Goal: Find specific page/section: Find specific page/section

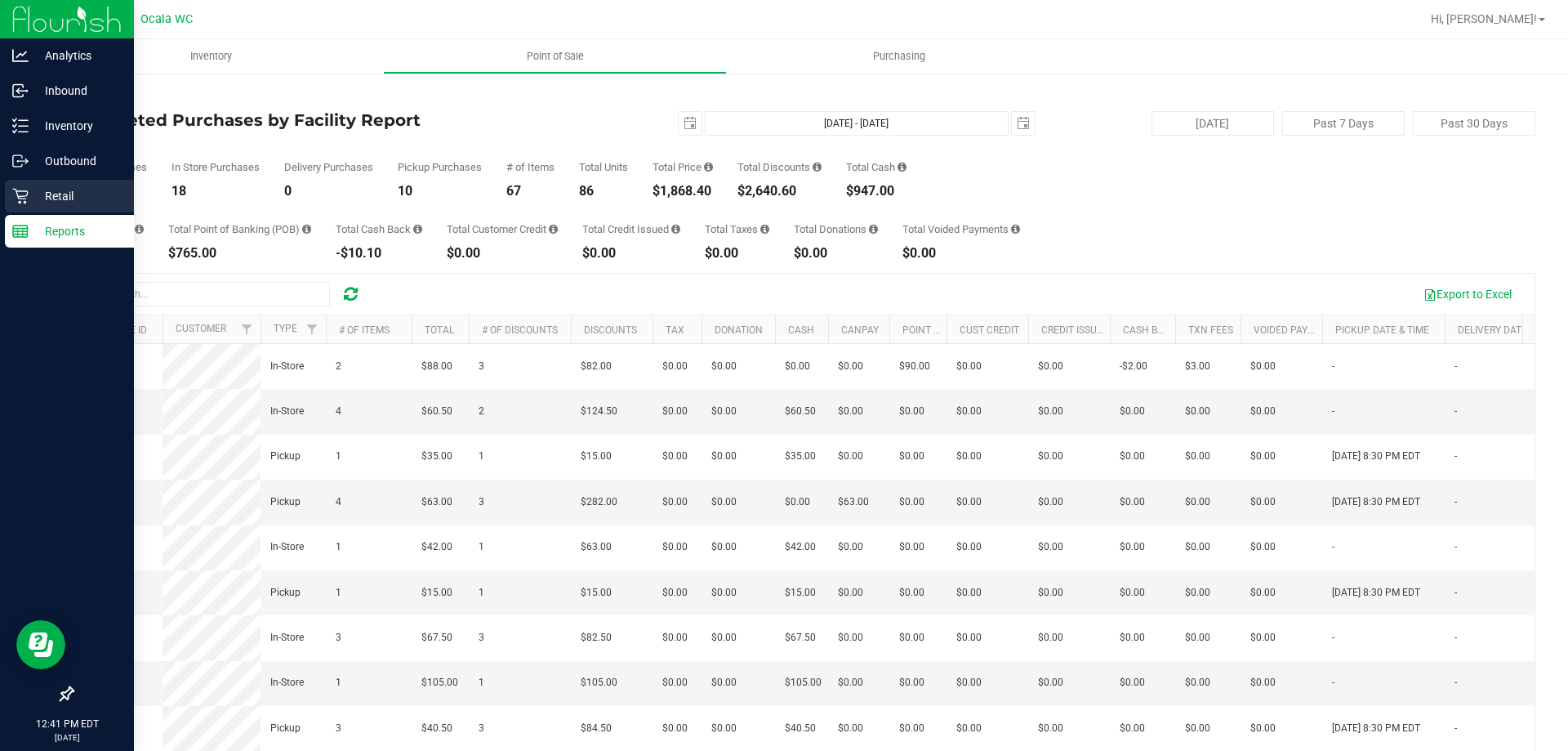
click at [71, 193] on p "Retail" at bounding box center [77, 195] width 98 height 19
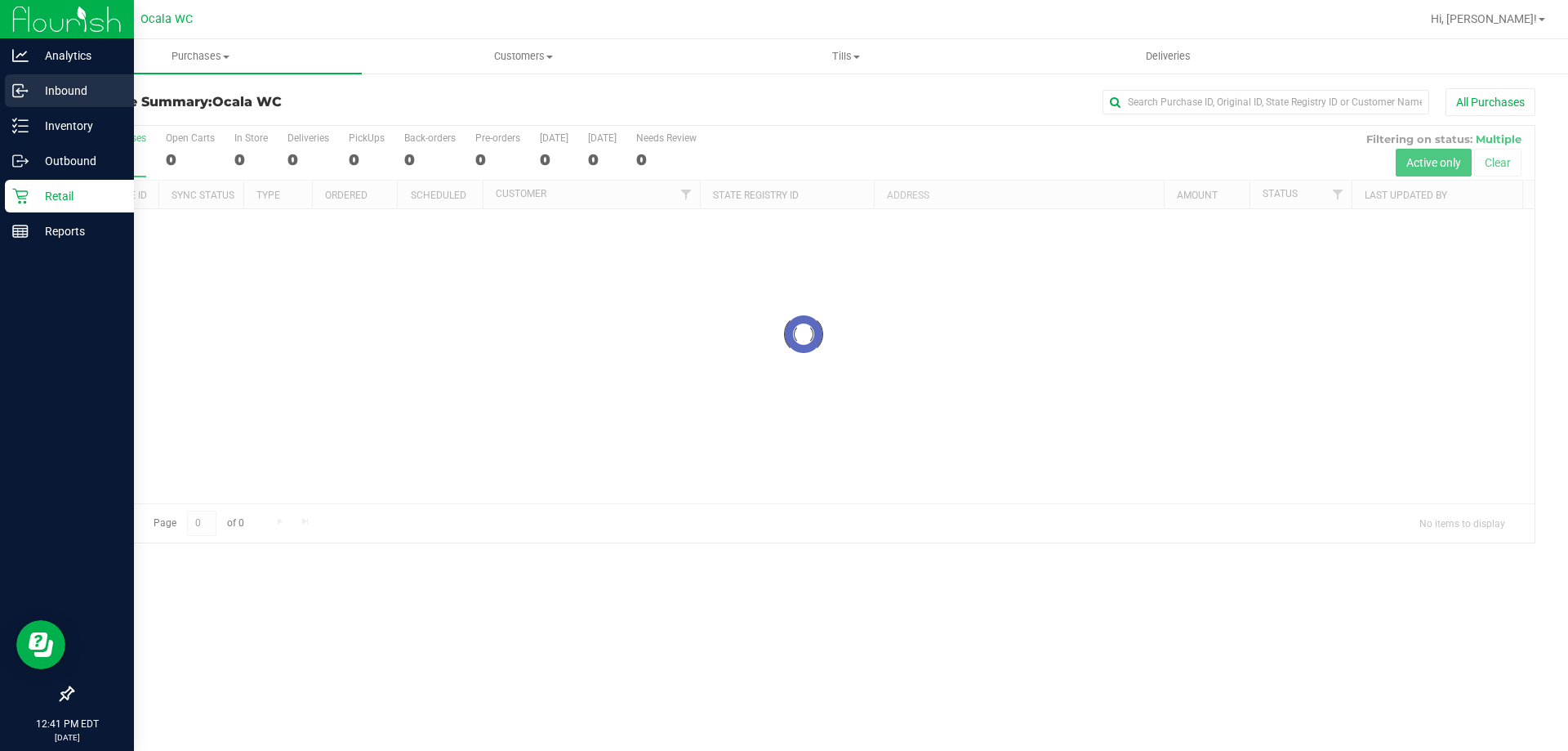
click at [62, 93] on p "Inbound" at bounding box center [77, 90] width 98 height 19
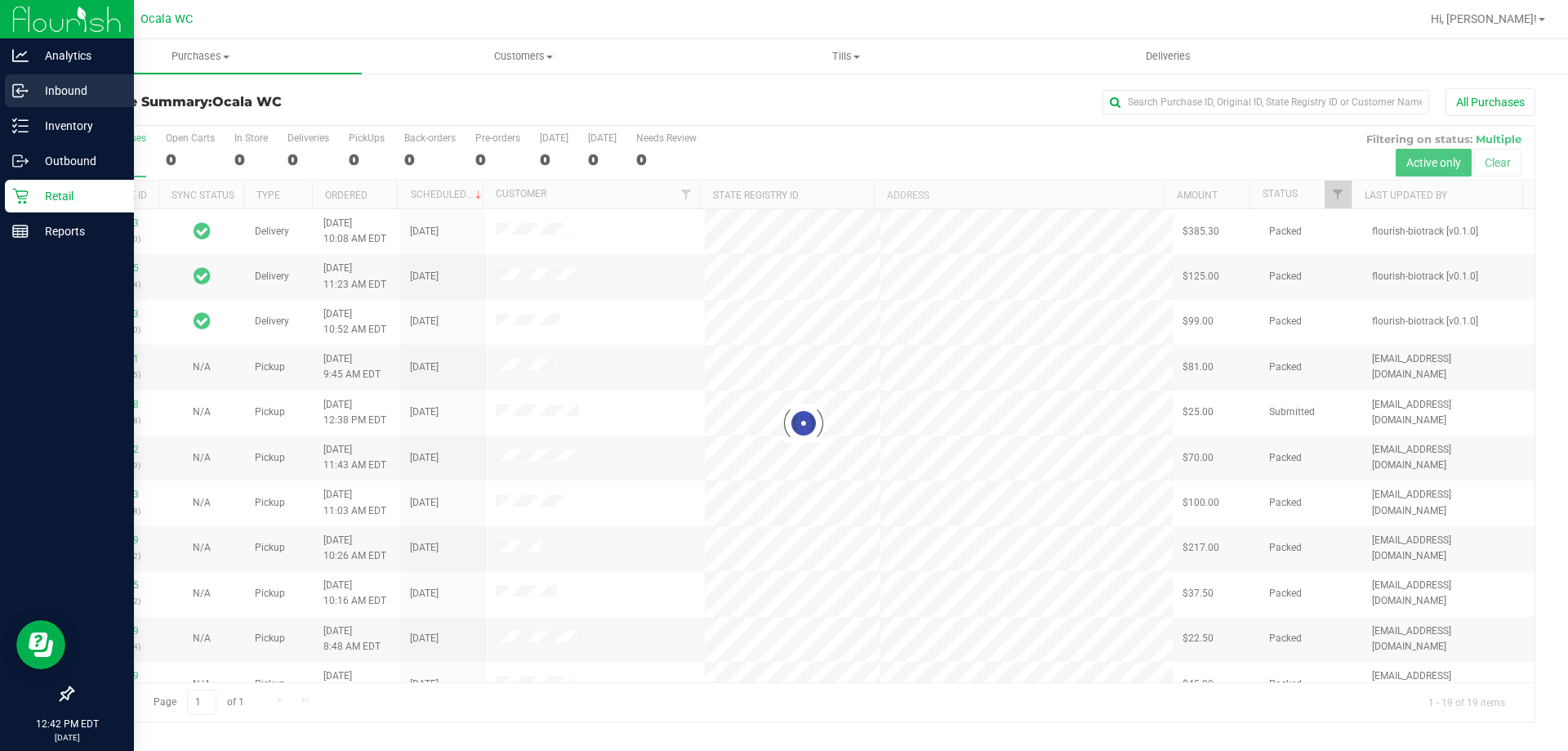
click at [62, 93] on p "Inbound" at bounding box center [77, 90] width 98 height 19
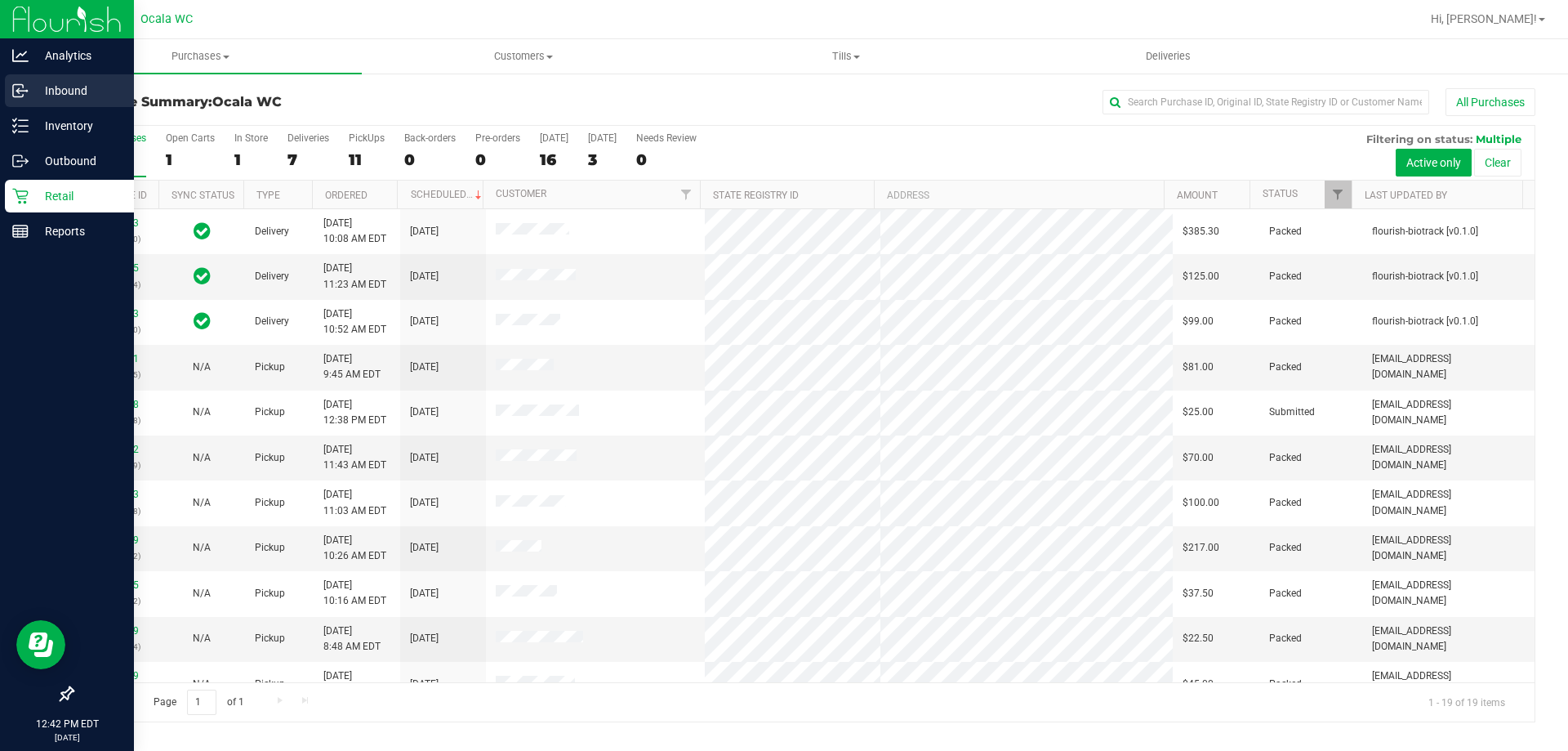
click at [62, 93] on p "Inbound" at bounding box center [77, 90] width 98 height 19
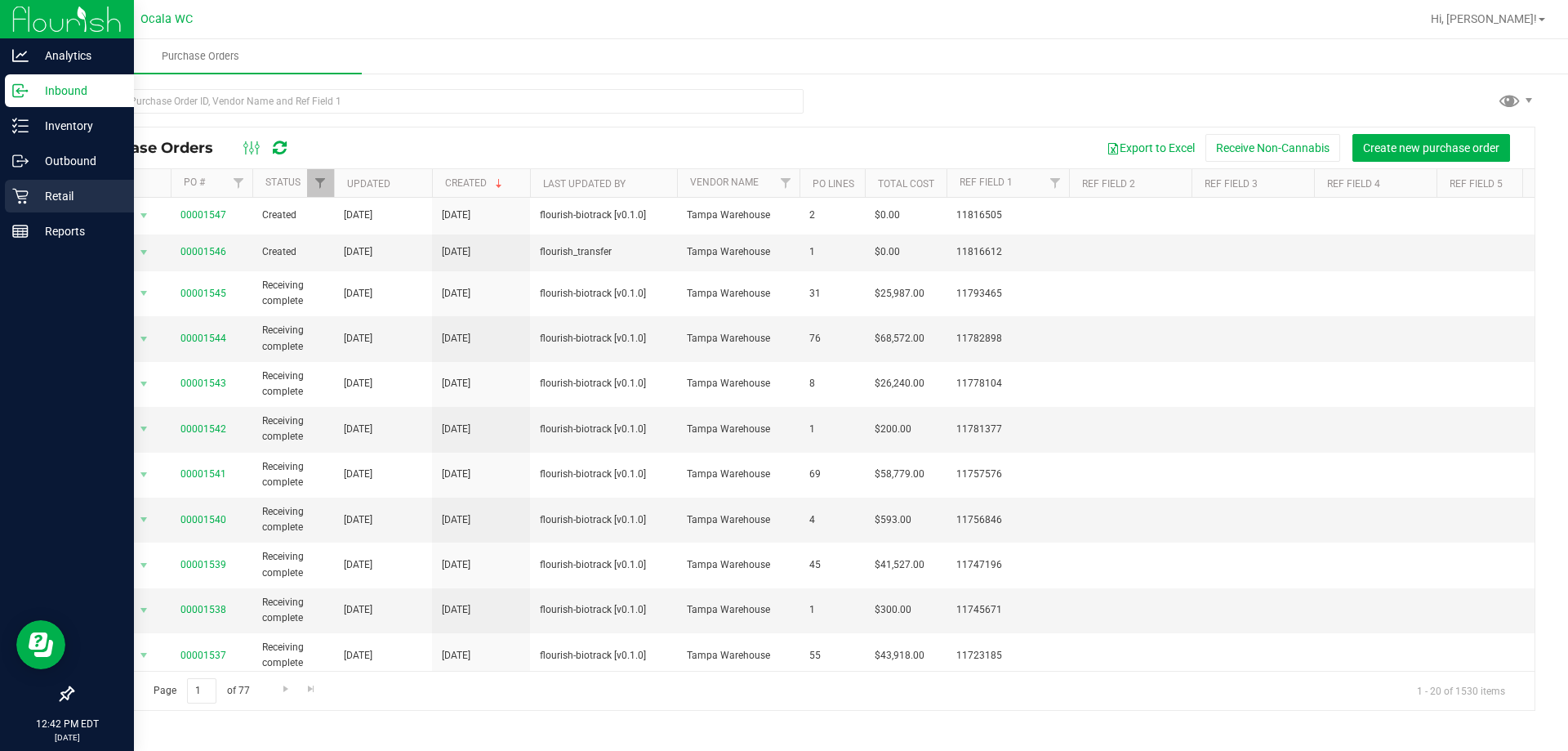
click at [50, 182] on div "Retail" at bounding box center [69, 195] width 129 height 33
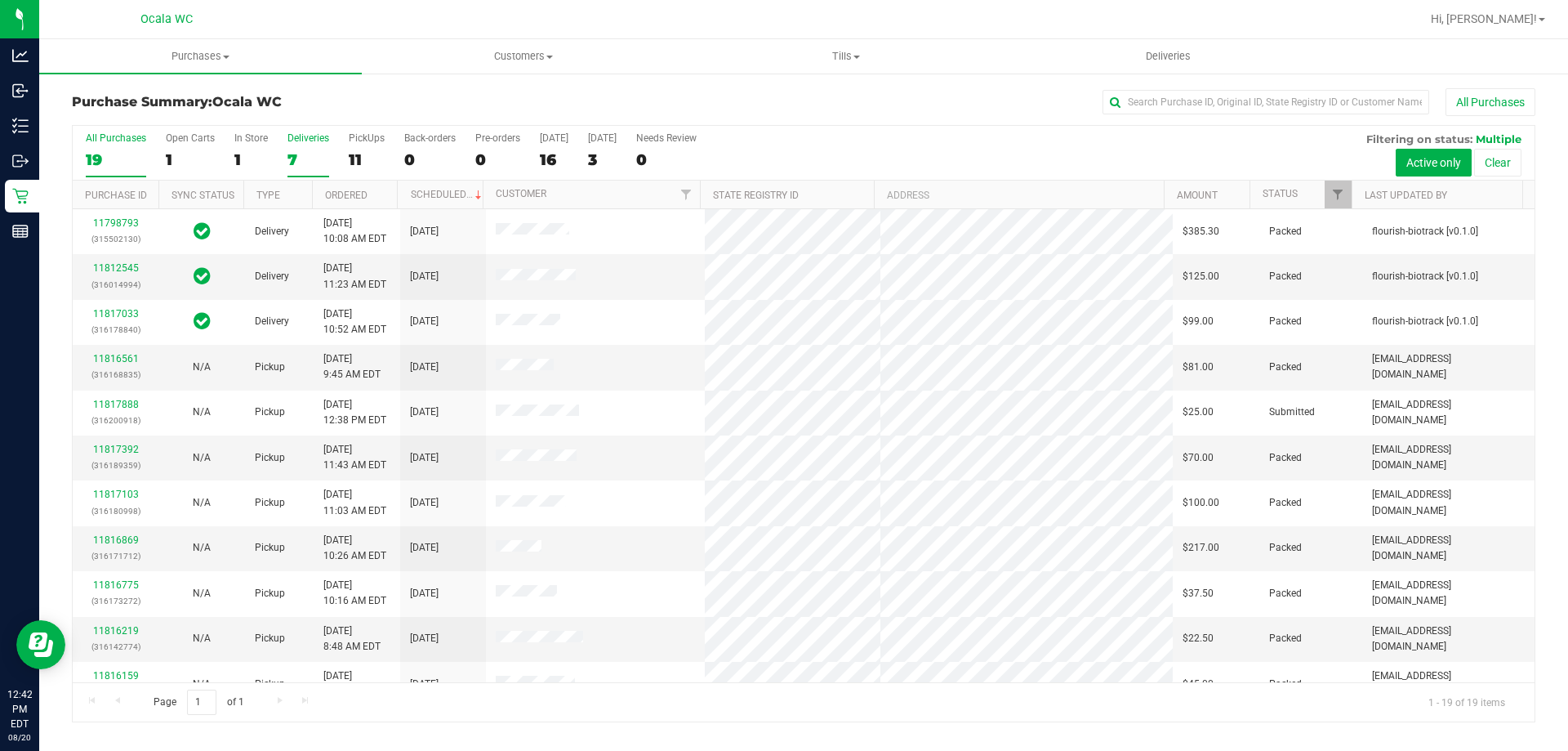
click at [295, 158] on div "7" at bounding box center [308, 160] width 42 height 18
click at [0, 0] on input "Deliveries 7" at bounding box center [0, 0] width 0 height 0
